Goal: Task Accomplishment & Management: Complete application form

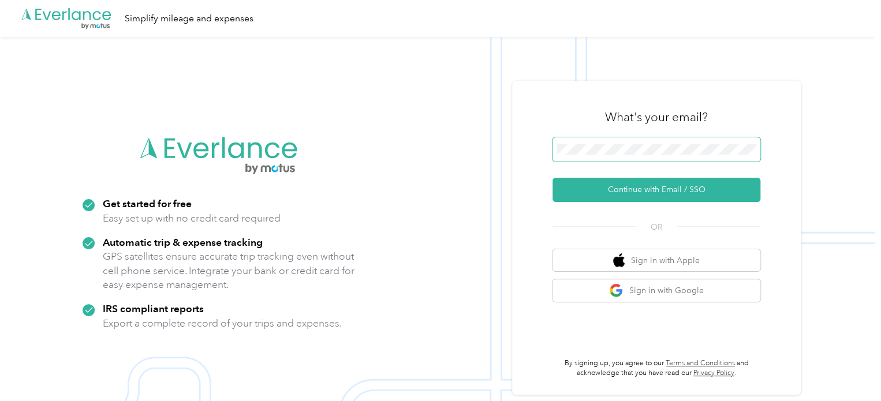
click at [627, 140] on span at bounding box center [657, 149] width 208 height 24
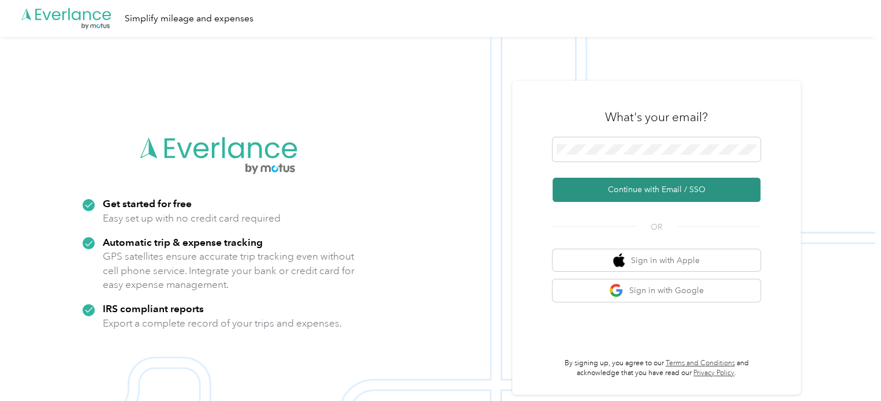
click at [601, 182] on button "Continue with Email / SSO" at bounding box center [657, 190] width 208 height 24
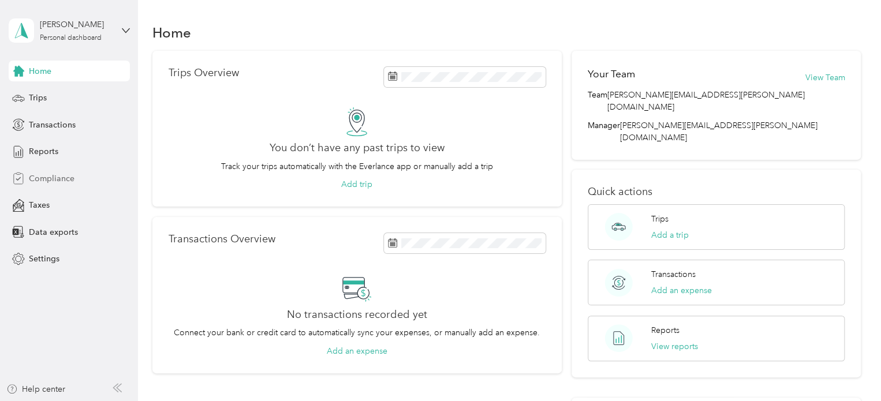
click at [39, 175] on span "Compliance" at bounding box center [52, 179] width 46 height 12
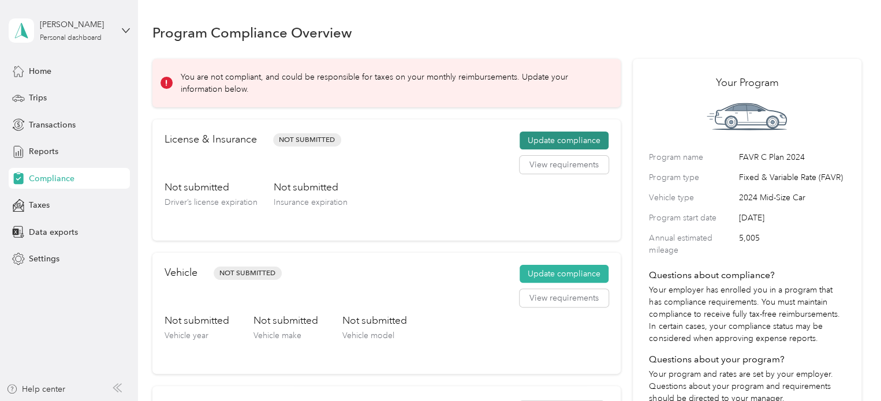
click at [550, 140] on button "Update compliance" at bounding box center [564, 141] width 89 height 18
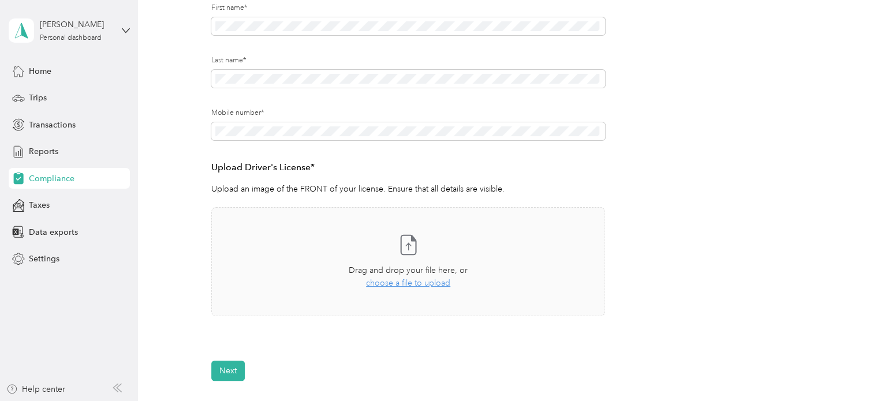
scroll to position [231, 0]
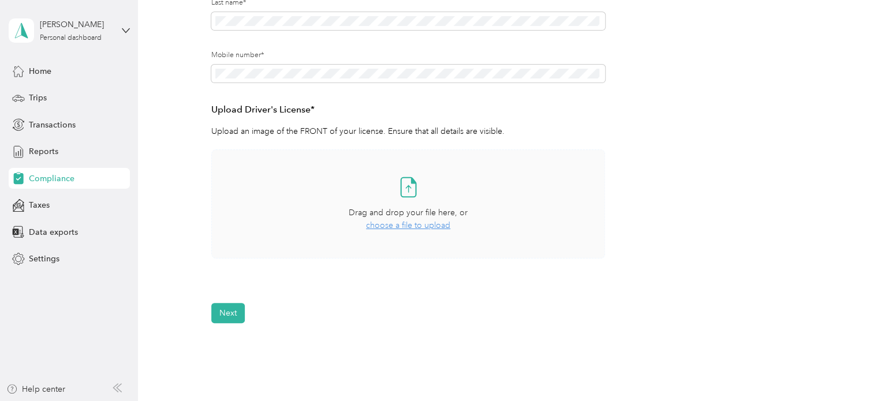
click at [421, 228] on span "choose a file to upload" at bounding box center [408, 226] width 84 height 10
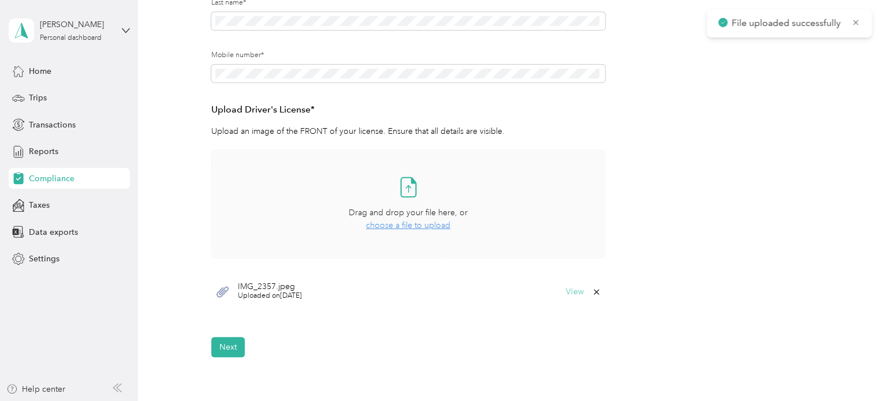
click at [575, 289] on button "View" at bounding box center [575, 292] width 18 height 8
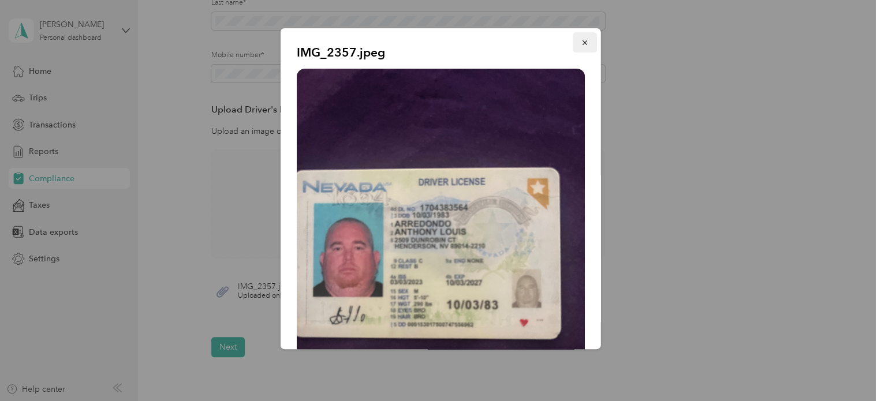
click at [581, 41] on icon "button" at bounding box center [585, 43] width 8 height 8
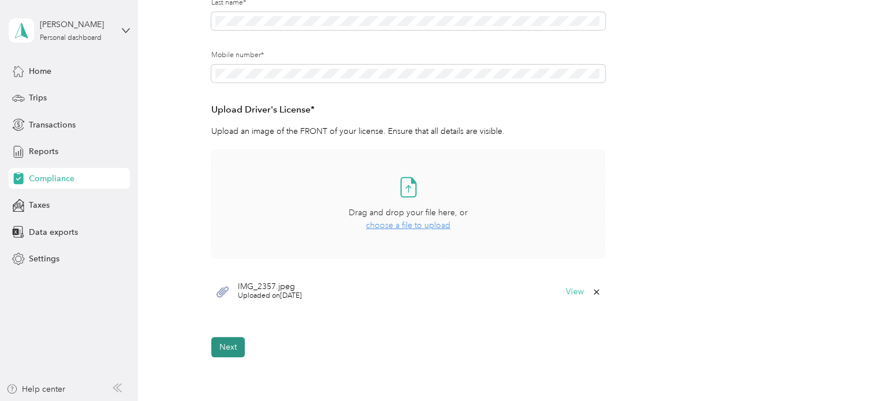
click at [233, 347] on button "Next" at bounding box center [228, 347] width 34 height 20
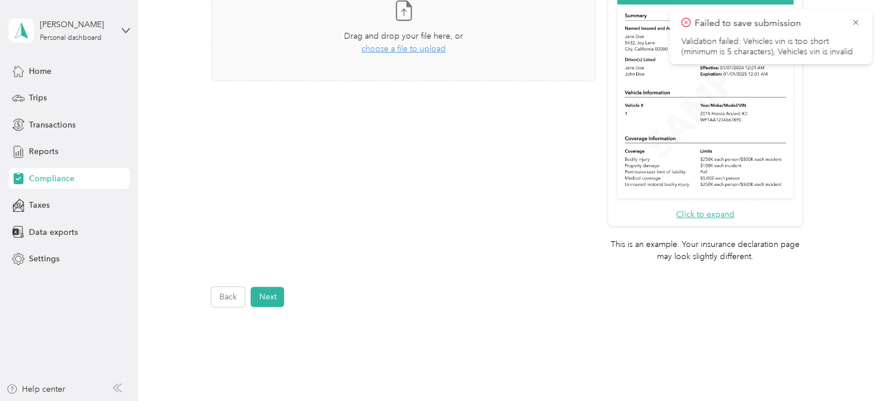
scroll to position [347, 0]
click at [261, 297] on button "Next" at bounding box center [268, 295] width 34 height 20
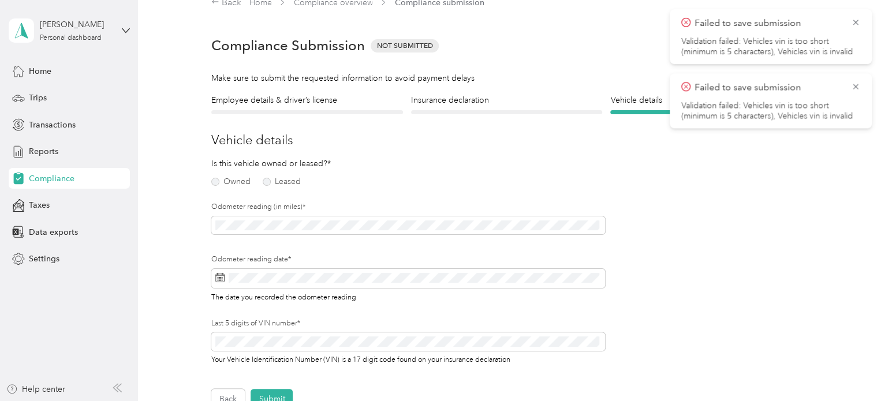
scroll to position [14, 0]
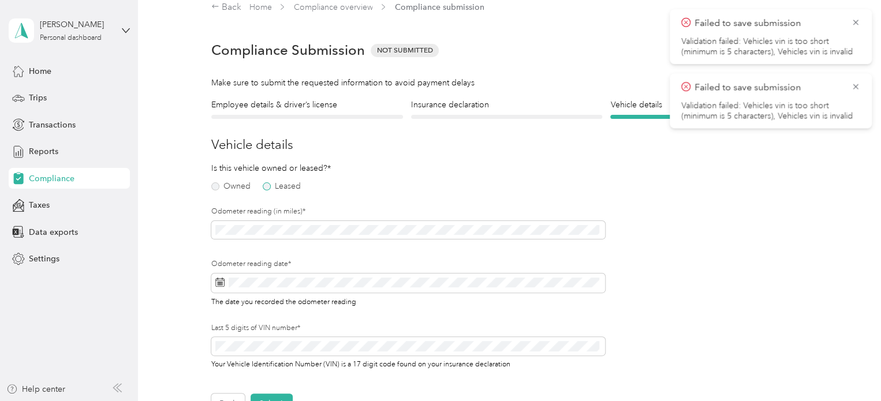
click at [269, 184] on label "Leased" at bounding box center [282, 187] width 38 height 8
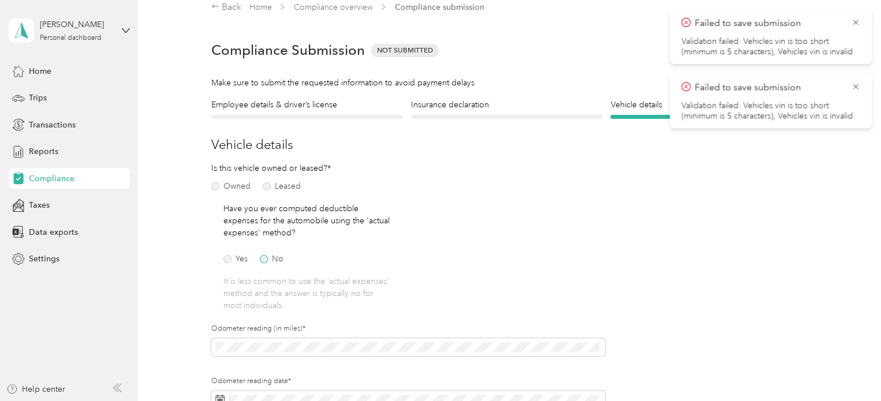
click at [270, 258] on label "No" at bounding box center [272, 259] width 24 height 8
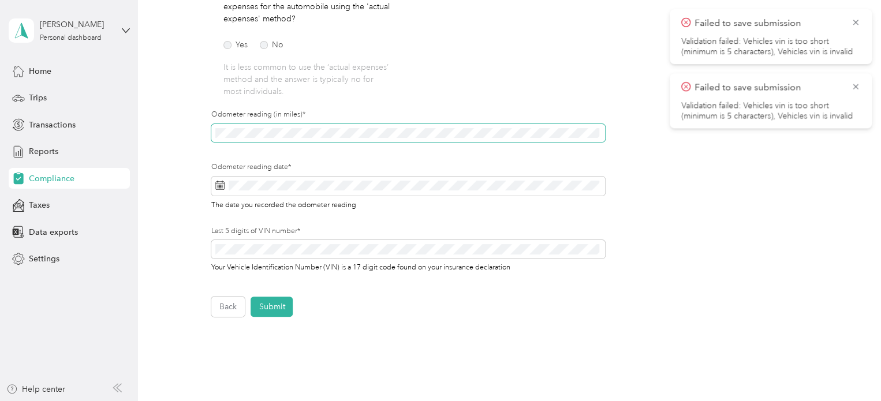
scroll to position [245, 0]
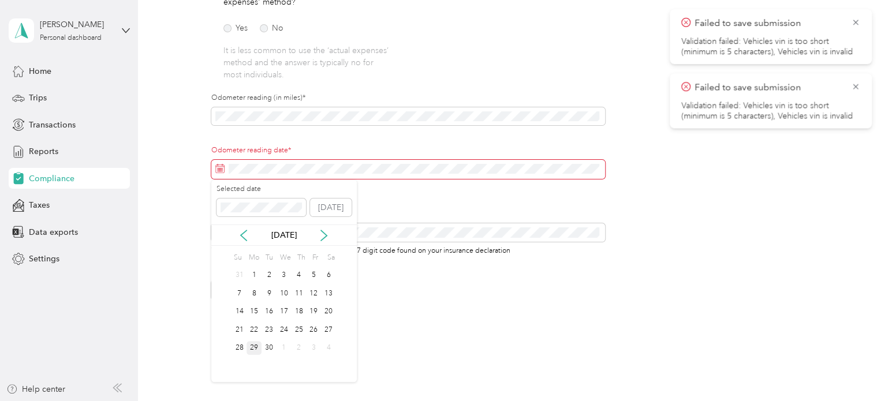
click at [255, 349] on div "29" at bounding box center [254, 348] width 15 height 14
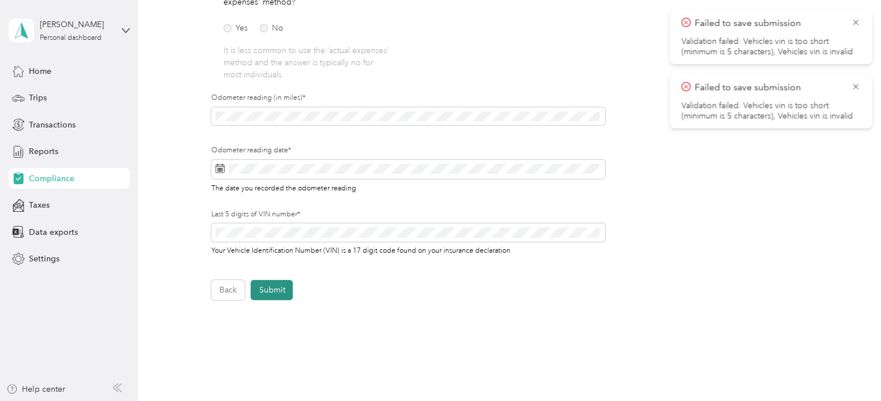
click at [282, 285] on button "Submit" at bounding box center [272, 290] width 42 height 20
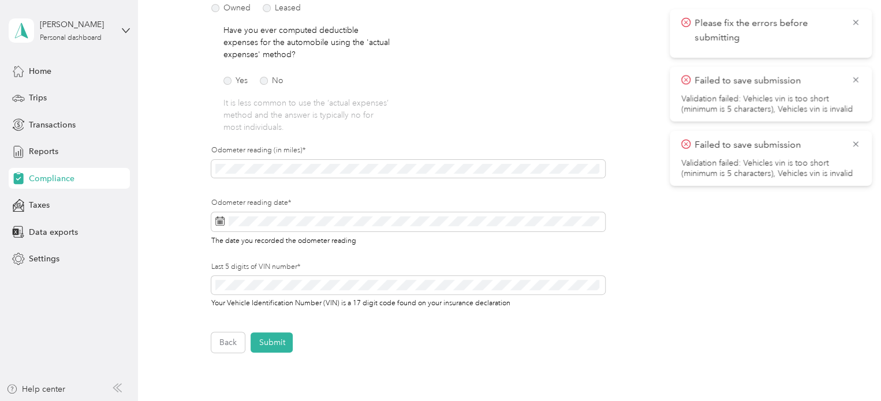
scroll to position [231, 0]
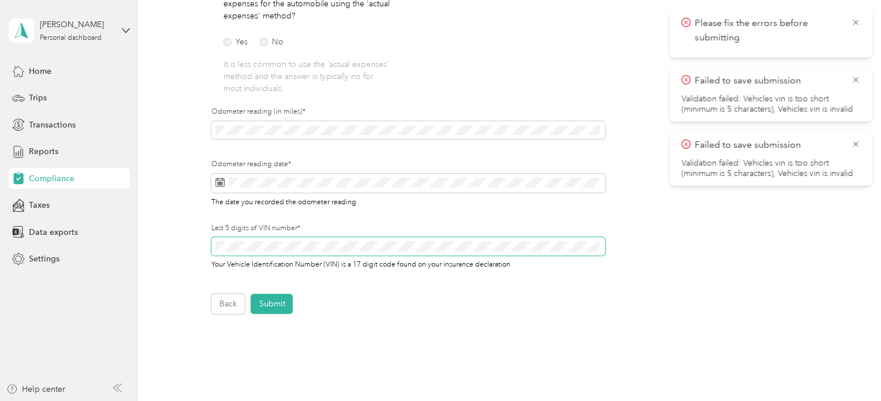
click at [179, 261] on div "Employee details & driver’s license License Insurance declaration Insurance Veh…" at bounding box center [506, 98] width 709 height 433
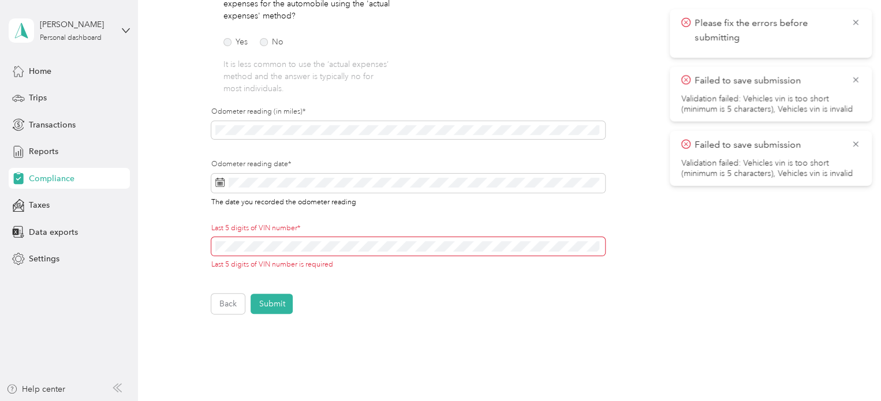
click at [318, 241] on span at bounding box center [408, 246] width 394 height 18
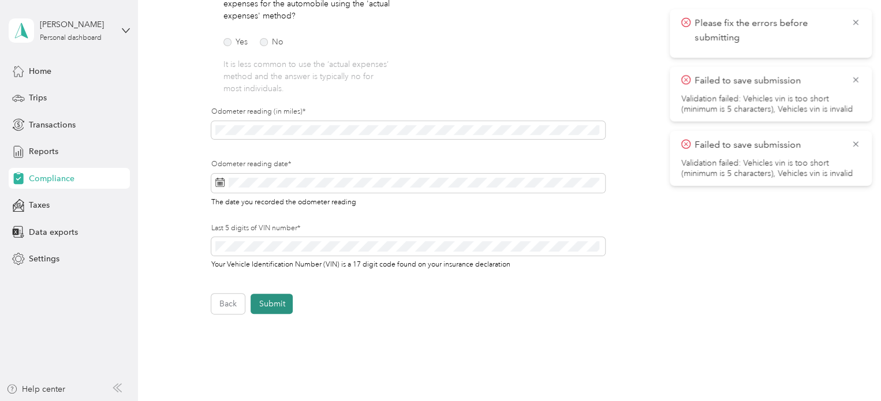
click at [261, 303] on button "Submit" at bounding box center [272, 304] width 42 height 20
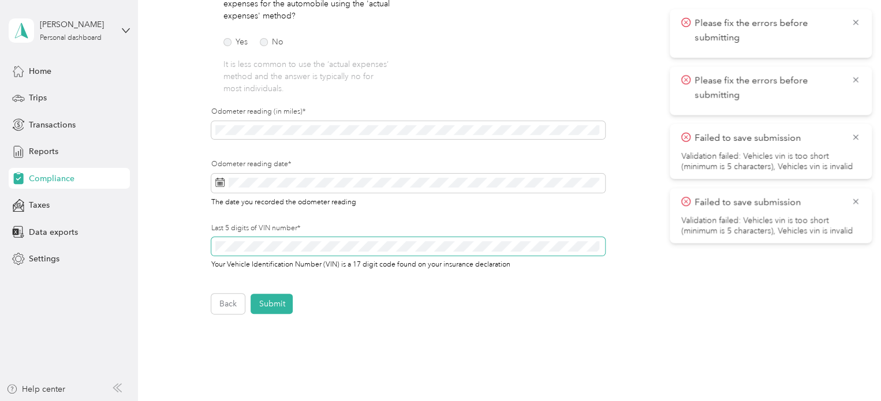
click at [255, 239] on span at bounding box center [408, 246] width 394 height 18
click at [183, 251] on div "Employee details & driver’s license License Insurance declaration Insurance Veh…" at bounding box center [506, 98] width 709 height 433
click at [275, 302] on button "Submit" at bounding box center [272, 304] width 42 height 20
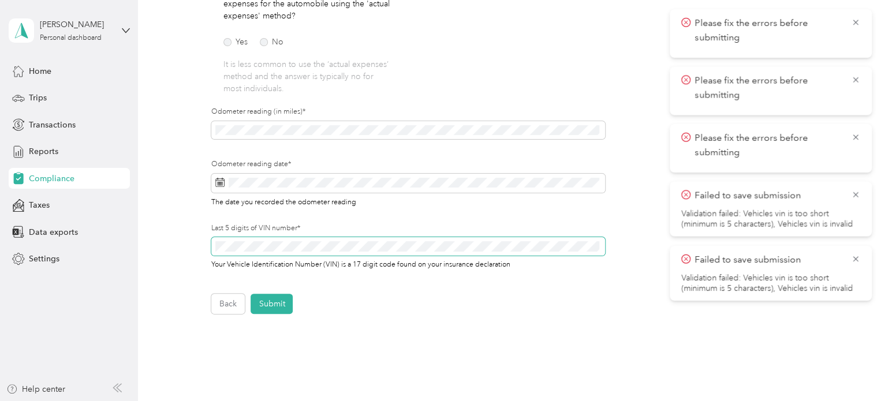
click at [161, 245] on div "Employee details & driver’s license License Insurance declaration Insurance Veh…" at bounding box center [506, 98] width 709 height 433
click at [269, 306] on button "Submit" at bounding box center [272, 304] width 42 height 20
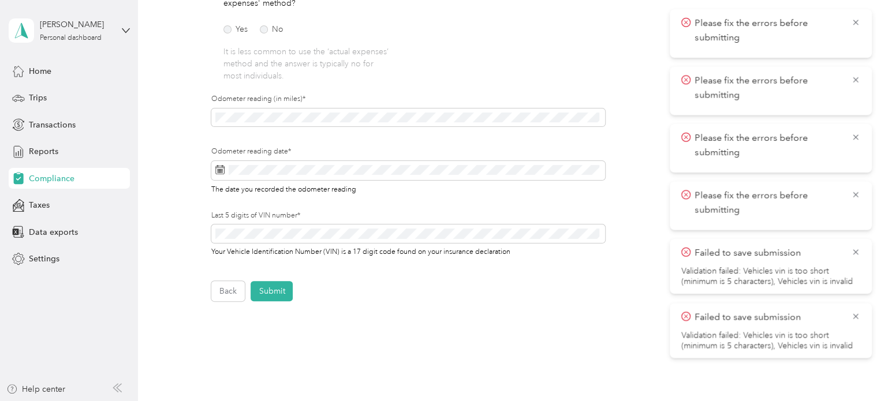
scroll to position [250, 0]
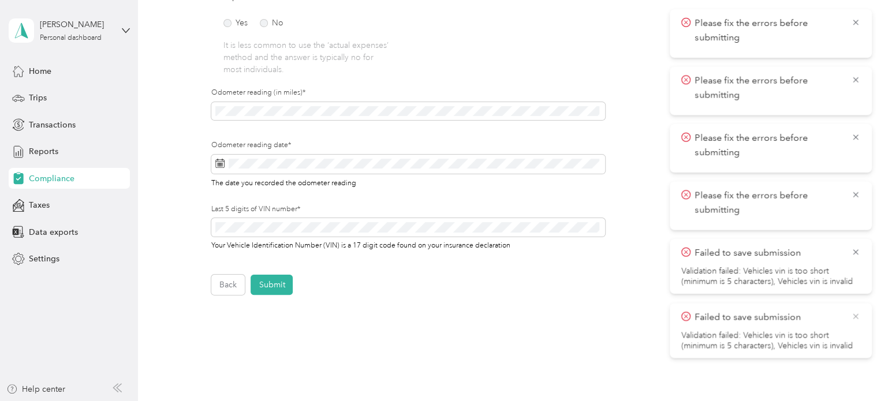
click at [858, 313] on icon at bounding box center [855, 316] width 9 height 10
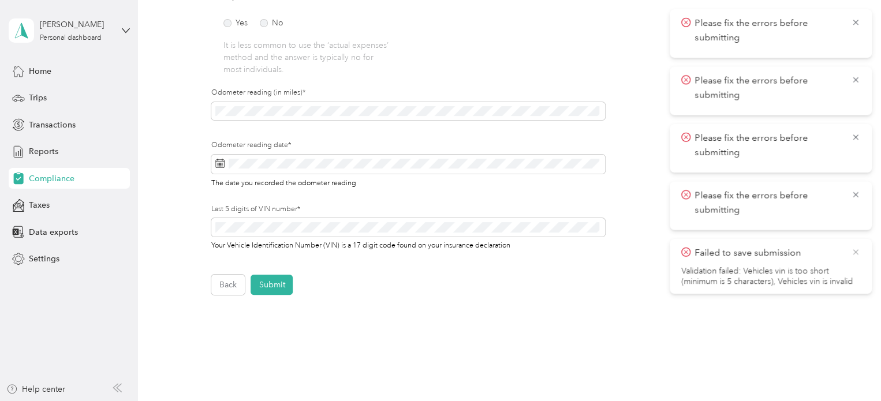
click at [855, 250] on icon at bounding box center [855, 252] width 9 height 10
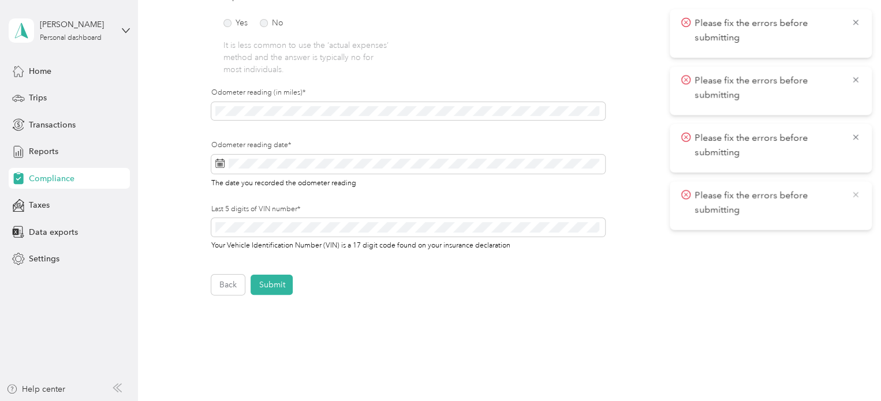
click at [857, 193] on icon at bounding box center [855, 194] width 9 height 10
click at [854, 139] on icon at bounding box center [855, 137] width 9 height 10
click at [862, 81] on div "Please fix the errors before submitting" at bounding box center [771, 91] width 202 height 49
click at [857, 23] on icon at bounding box center [855, 22] width 5 height 5
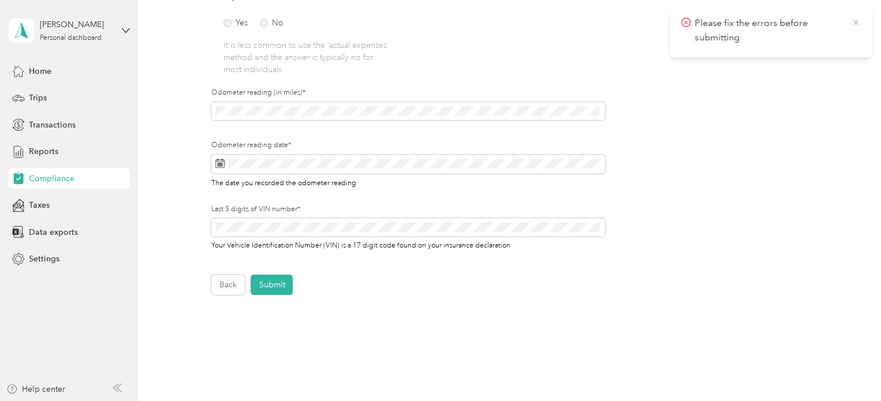
click at [856, 23] on icon at bounding box center [855, 22] width 5 height 5
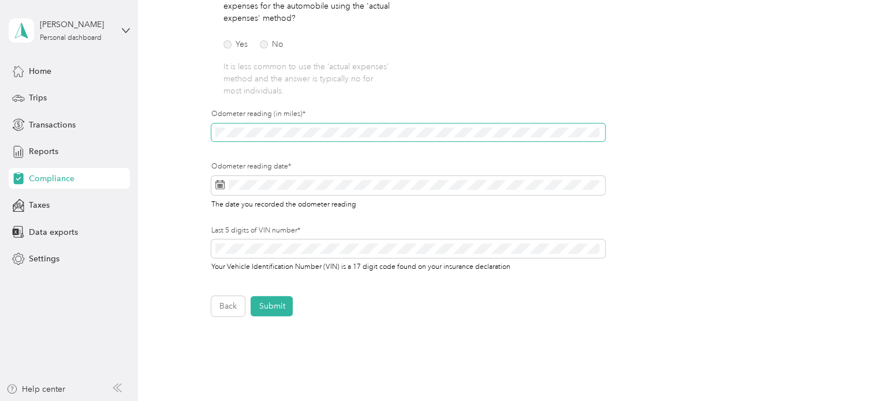
scroll to position [231, 0]
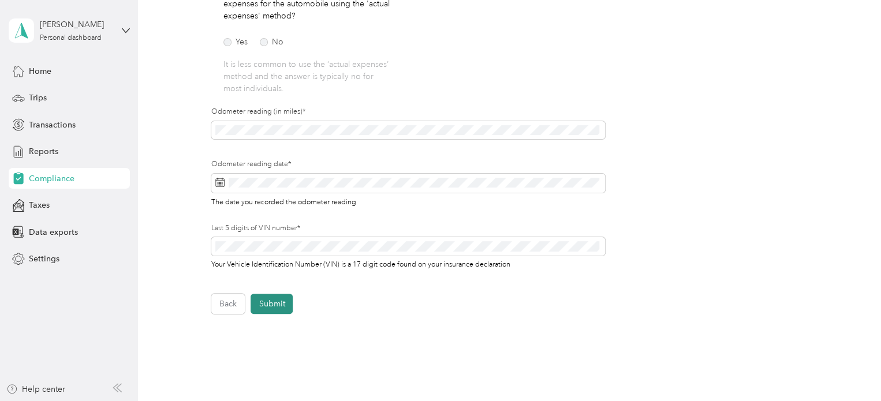
click at [274, 297] on button "Submit" at bounding box center [272, 304] width 42 height 20
click at [854, 19] on icon at bounding box center [855, 22] width 9 height 10
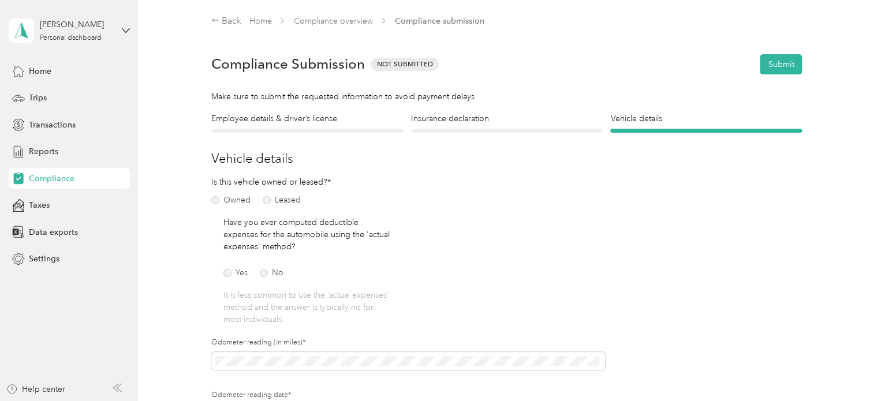
scroll to position [0, 0]
click at [769, 55] on button "Submit" at bounding box center [781, 64] width 42 height 20
click at [849, 23] on span "Please fix the errors before submitting" at bounding box center [771, 30] width 179 height 28
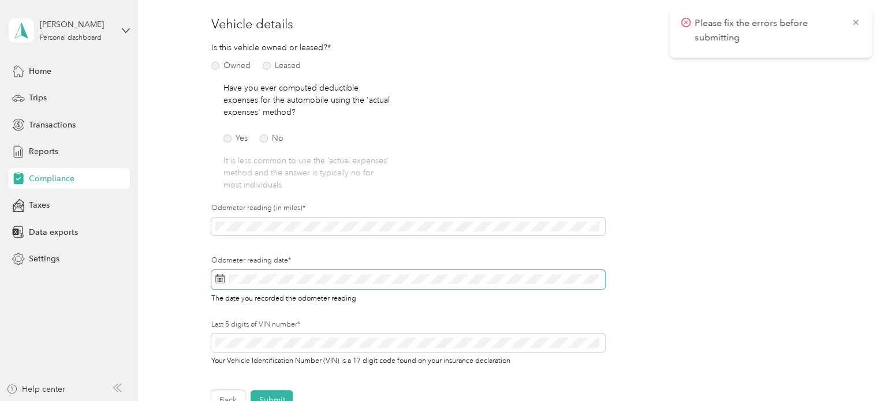
scroll to position [192, 0]
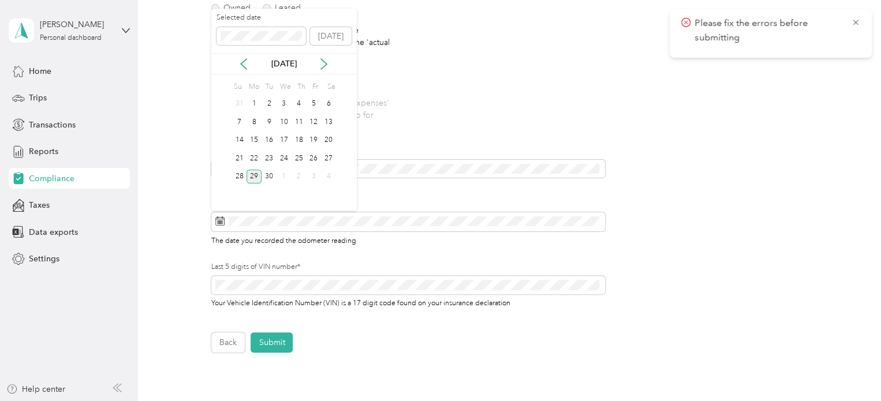
click at [258, 175] on div "29" at bounding box center [254, 177] width 15 height 14
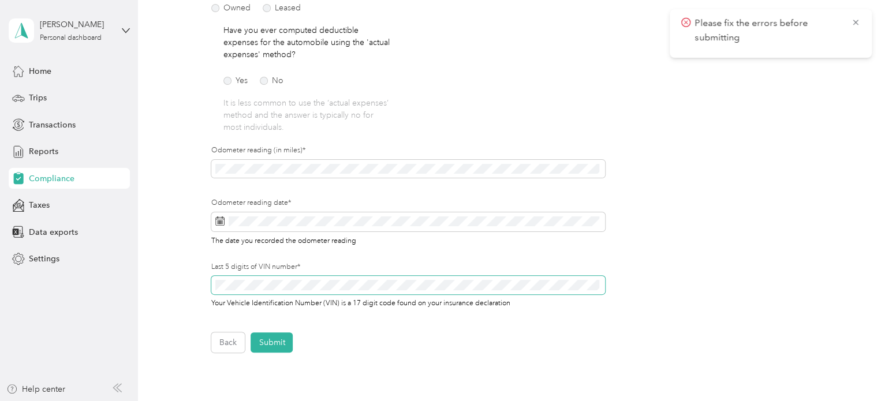
click at [180, 288] on div "Employee details & driver’s license License Insurance declaration Insurance Veh…" at bounding box center [506, 136] width 709 height 433
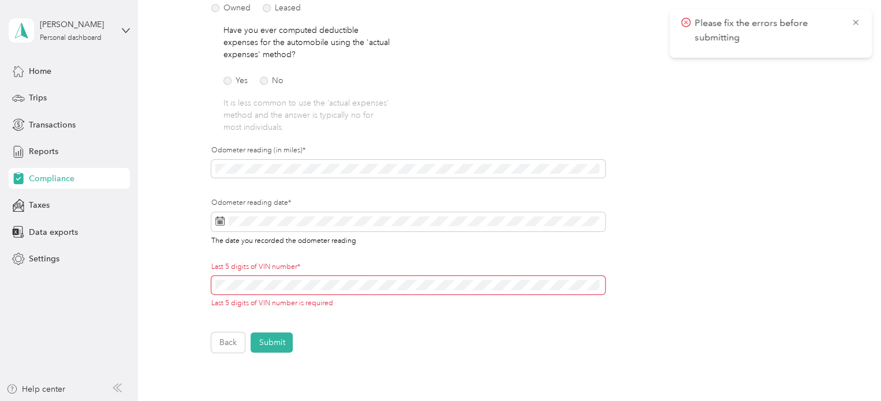
click at [250, 277] on span at bounding box center [408, 285] width 394 height 18
click at [314, 227] on span at bounding box center [408, 223] width 394 height 20
click at [260, 277] on span at bounding box center [408, 285] width 394 height 18
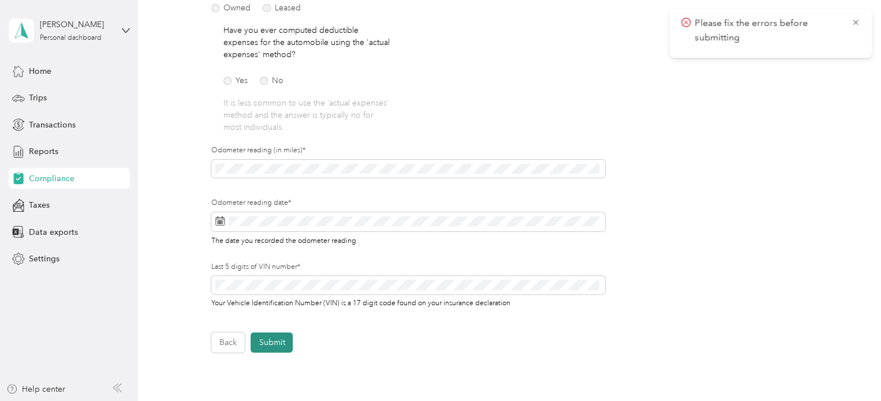
click at [277, 340] on button "Submit" at bounding box center [272, 343] width 42 height 20
click at [855, 18] on icon at bounding box center [855, 22] width 9 height 10
click at [856, 25] on icon at bounding box center [855, 22] width 9 height 10
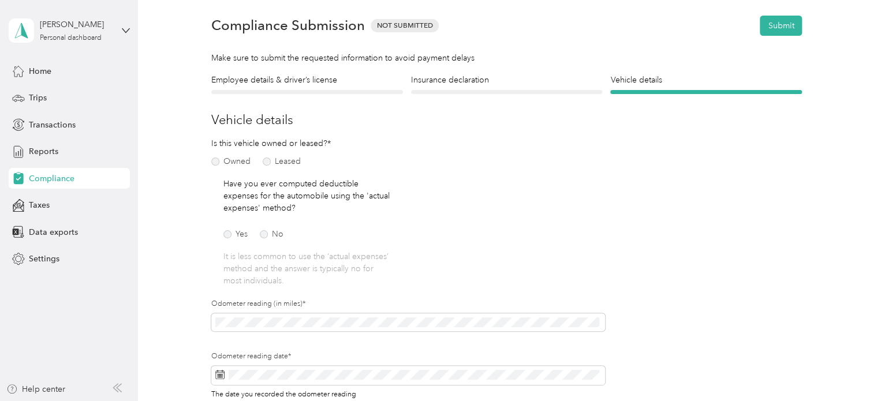
scroll to position [38, 0]
click at [496, 85] on h4 "Insurance declaration" at bounding box center [507, 81] width 192 height 12
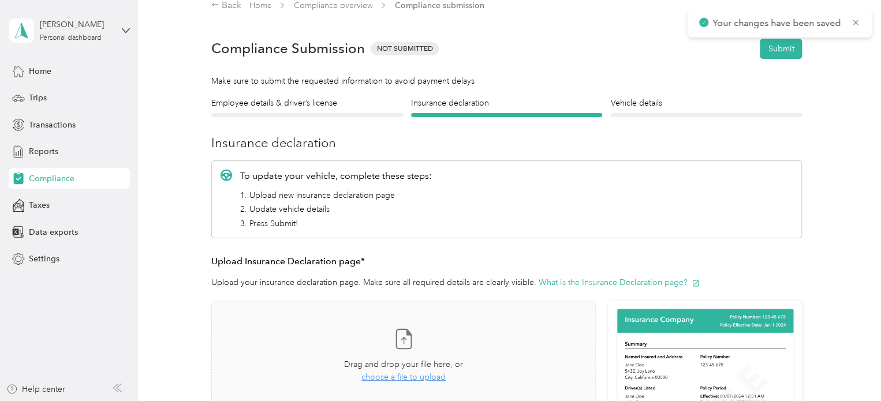
scroll to position [14, 0]
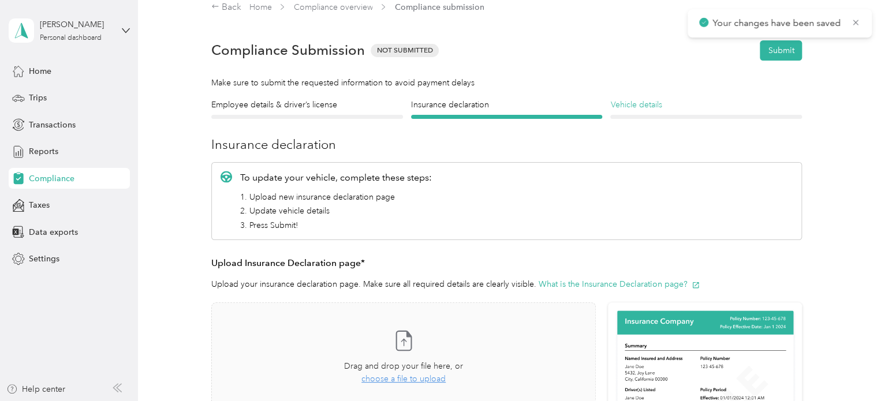
click at [649, 102] on h4 "Vehicle details" at bounding box center [707, 105] width 192 height 12
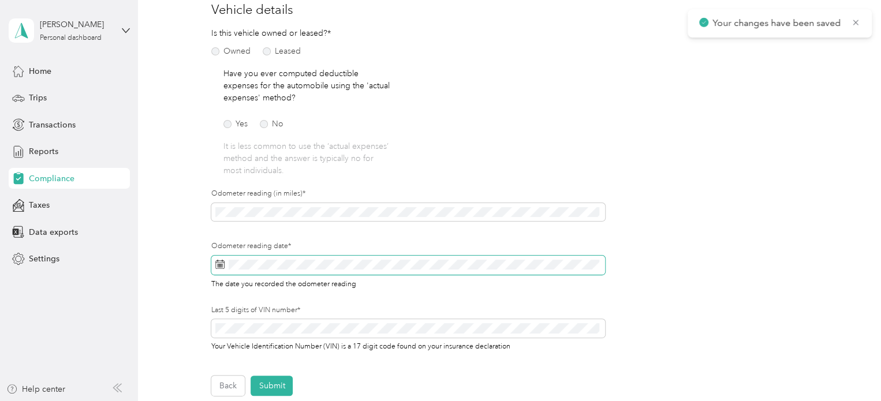
scroll to position [226, 0]
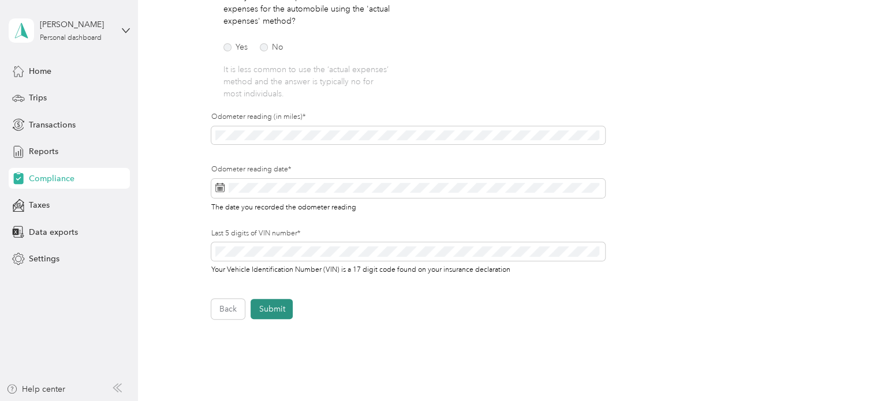
click at [269, 314] on button "Submit" at bounding box center [272, 309] width 42 height 20
click at [855, 20] on icon at bounding box center [855, 22] width 9 height 10
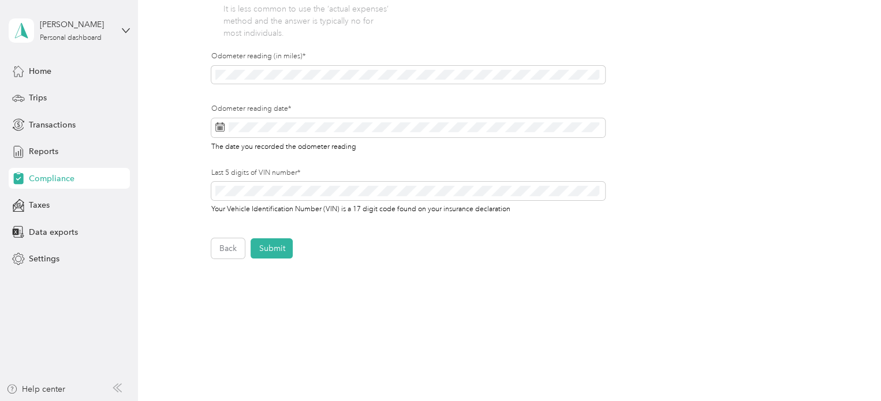
scroll to position [289, 0]
click at [292, 246] on button "Submit" at bounding box center [272, 246] width 42 height 20
click at [853, 27] on icon at bounding box center [855, 22] width 9 height 10
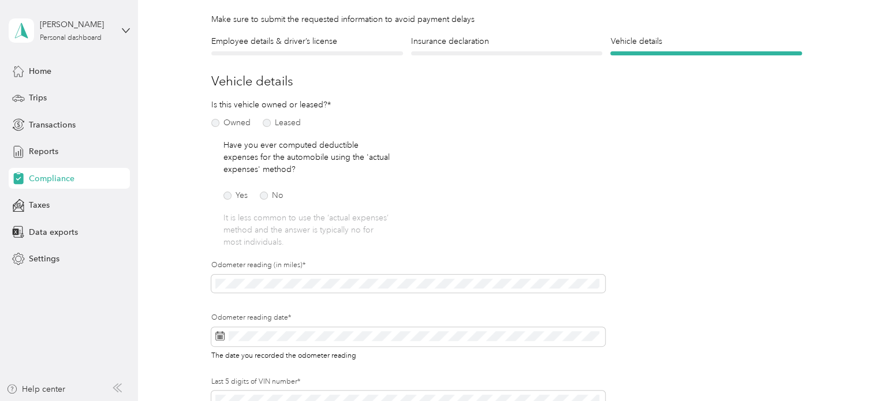
scroll to position [77, 0]
click at [53, 288] on section "Anthony Arredondo Personal dashboard Home Trips Transactions Reports Compliance…" at bounding box center [438, 200] width 876 height 401
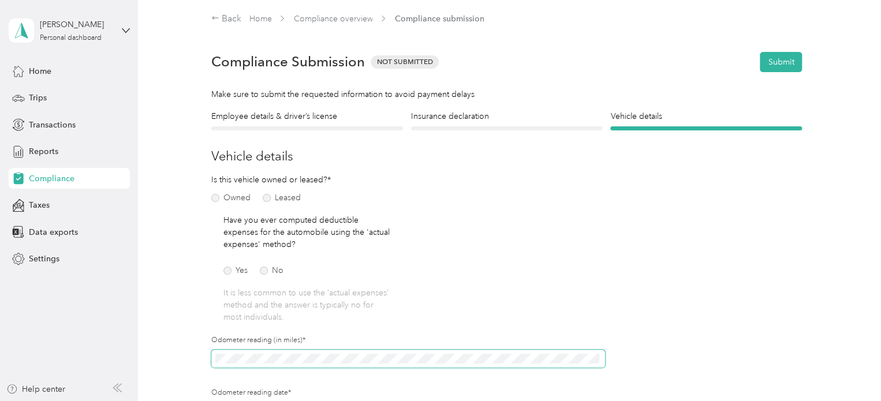
scroll to position [0, 0]
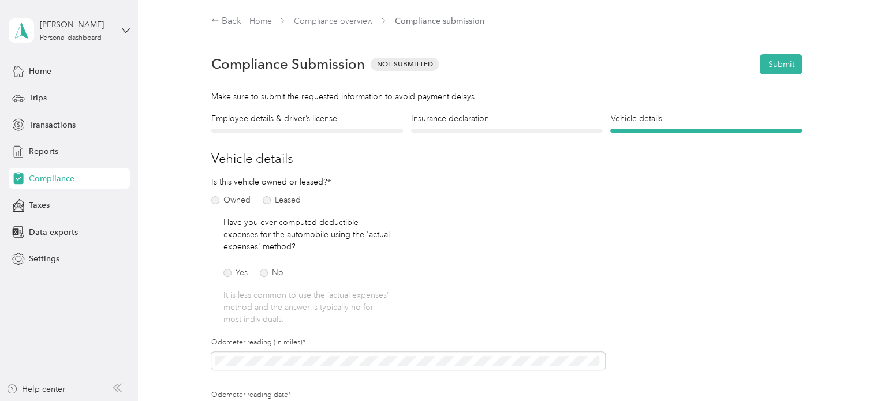
click at [439, 215] on div "Is this vehicle owned or leased?* Owned Leased Have you ever computed deductibl…" at bounding box center [408, 346] width 394 height 341
click at [213, 198] on label "Owned" at bounding box center [230, 200] width 39 height 8
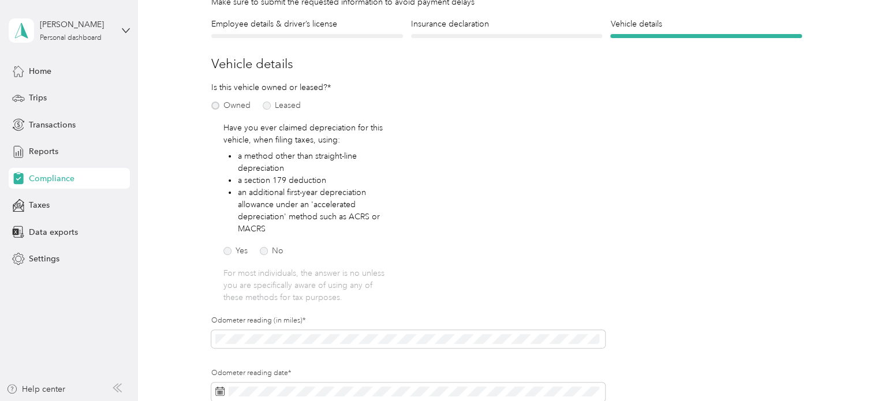
scroll to position [96, 0]
click at [272, 109] on div "Owned Leased" at bounding box center [274, 104] width 127 height 16
click at [271, 107] on label "Leased" at bounding box center [282, 105] width 38 height 8
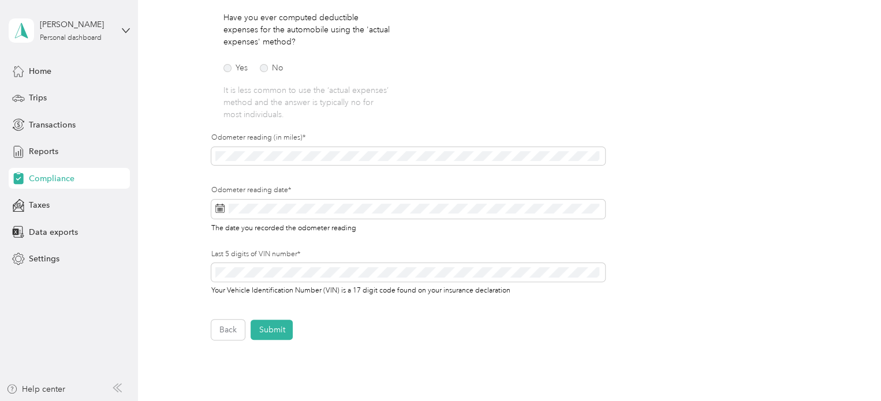
scroll to position [269, 0]
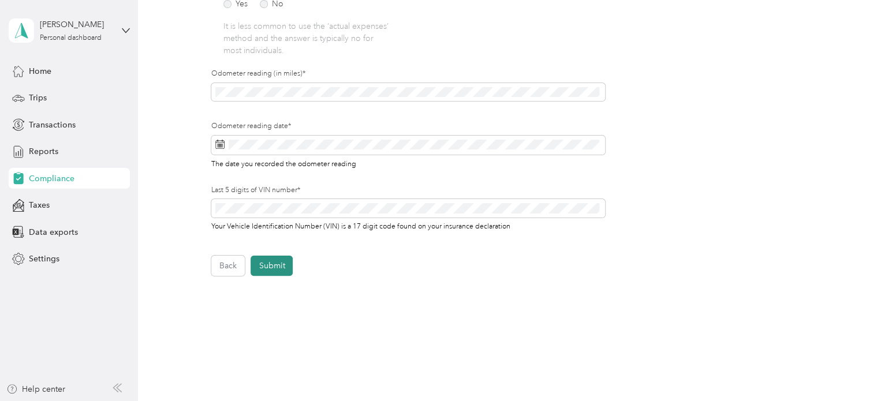
click at [282, 262] on button "Submit" at bounding box center [272, 266] width 42 height 20
click at [860, 25] on icon at bounding box center [855, 22] width 9 height 10
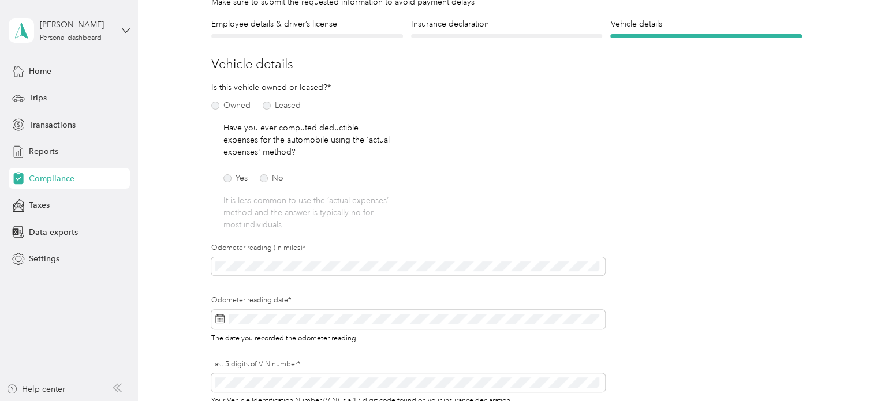
scroll to position [0, 0]
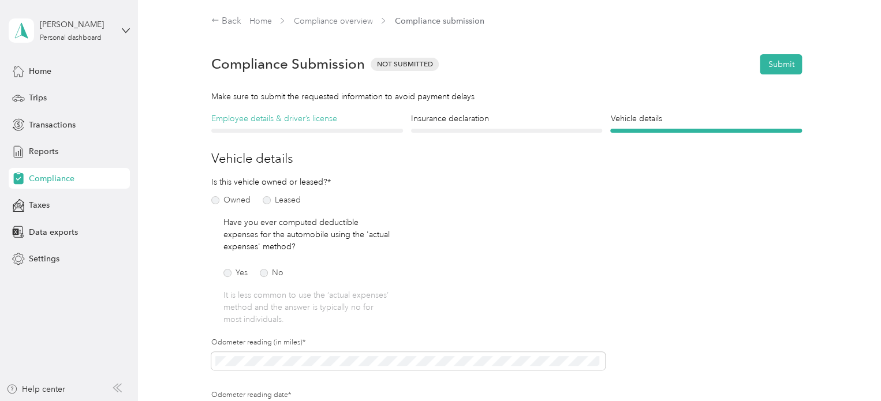
click at [282, 120] on h4 "Employee details & driver’s license" at bounding box center [307, 119] width 192 height 12
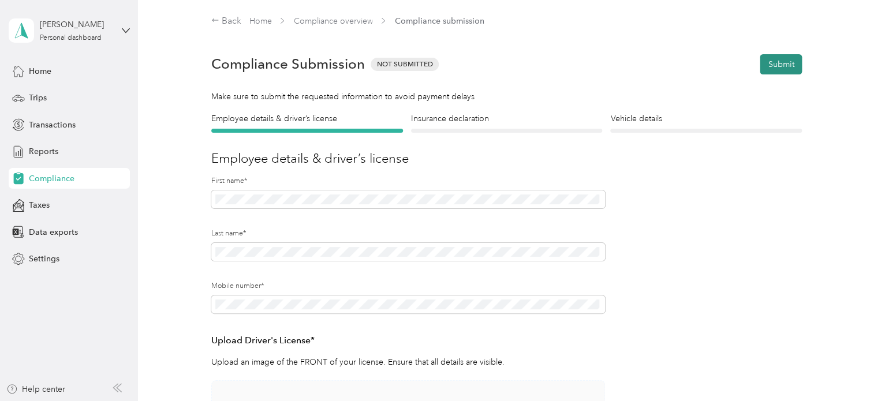
click at [780, 61] on button "Submit" at bounding box center [781, 64] width 42 height 20
click at [858, 17] on icon at bounding box center [855, 22] width 9 height 10
click at [450, 121] on h4 "Insurance declaration" at bounding box center [507, 119] width 192 height 12
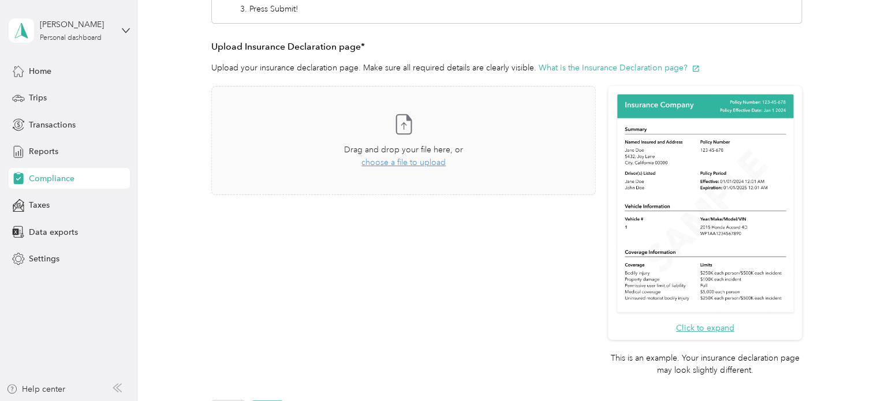
scroll to position [226, 0]
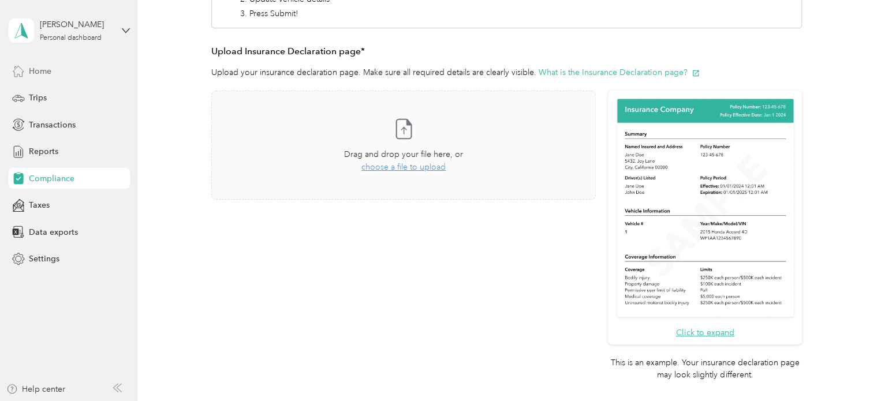
click at [36, 74] on span "Home" at bounding box center [40, 71] width 23 height 12
